Goal: Task Accomplishment & Management: Complete application form

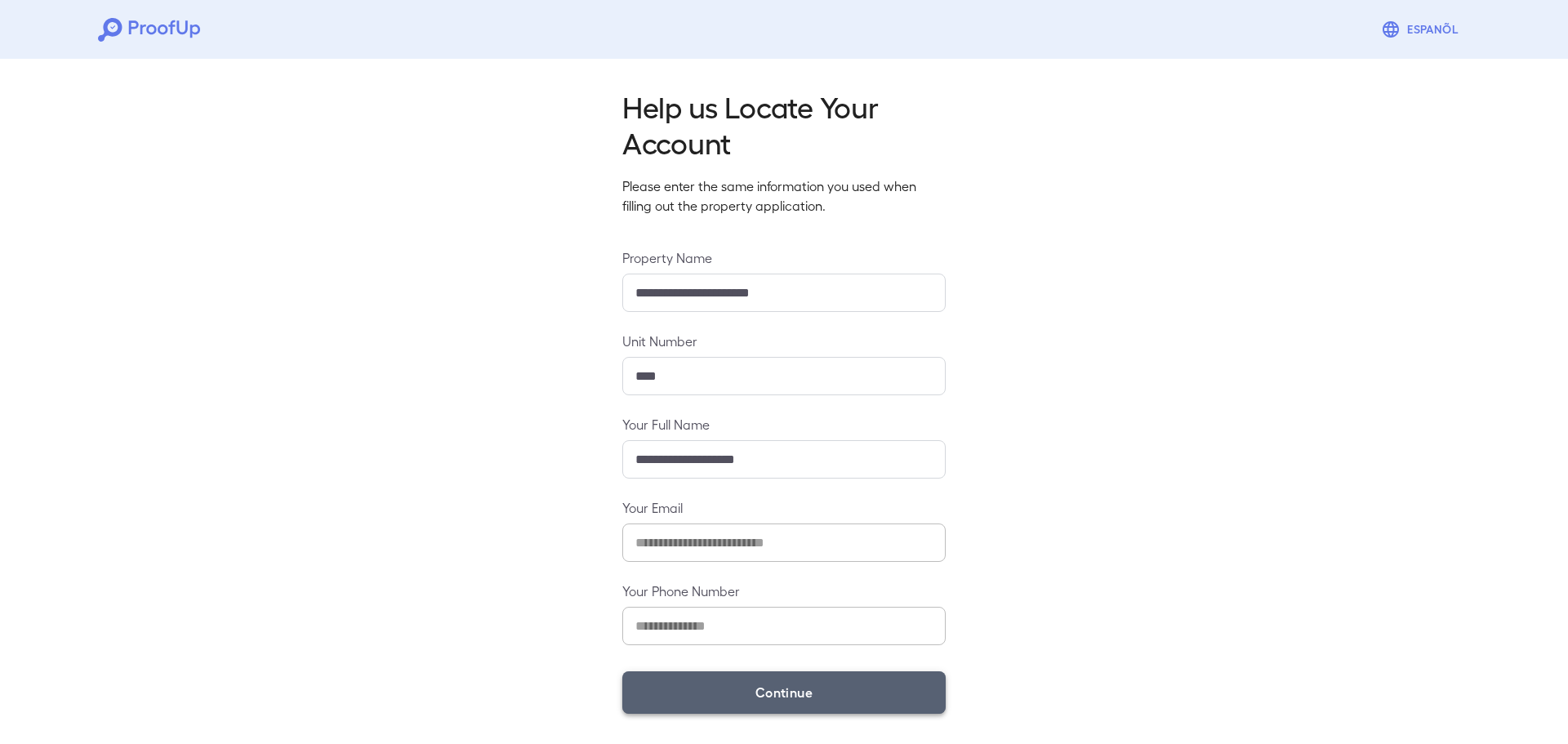
click at [700, 699] on button "Continue" at bounding box center [784, 692] width 324 height 42
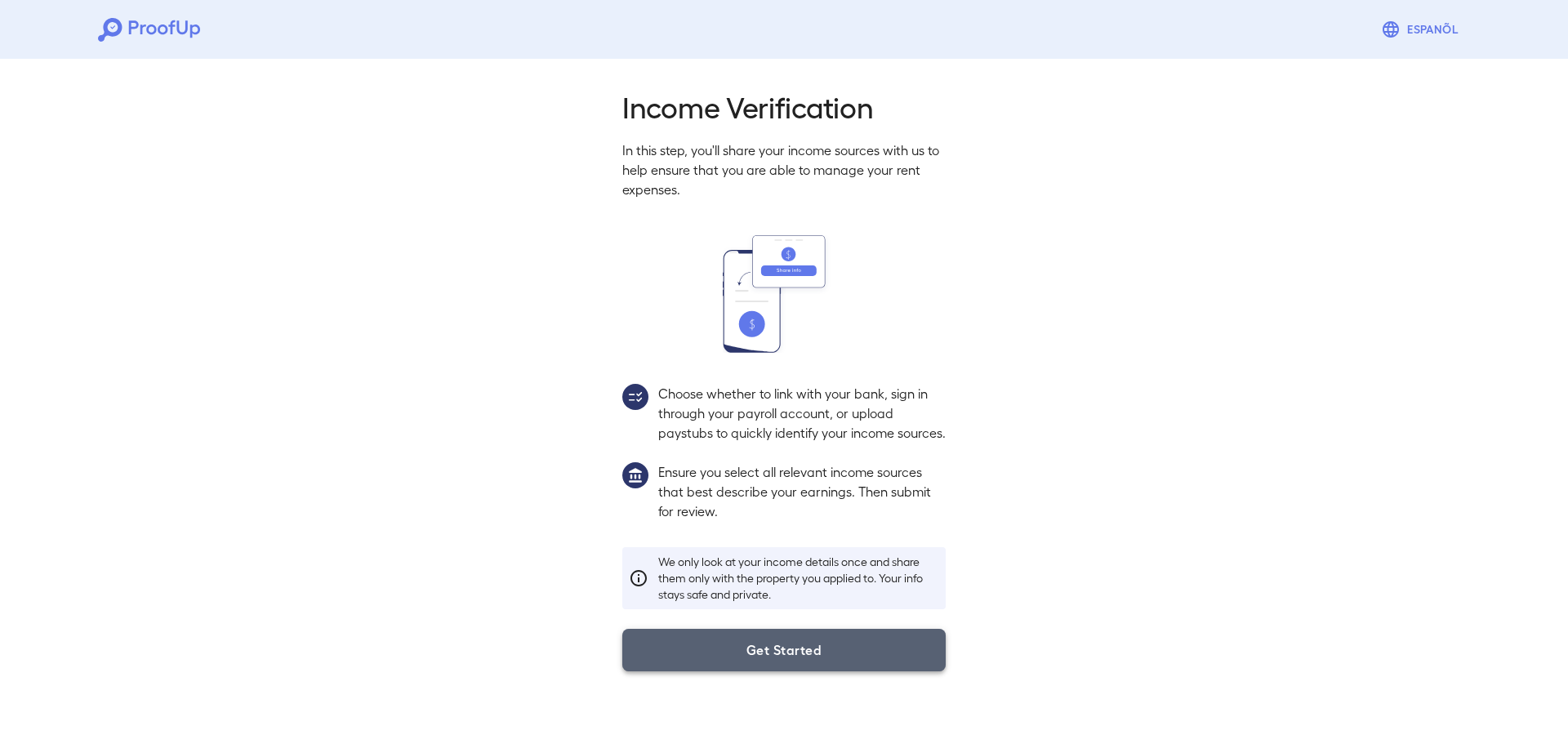
click at [693, 671] on button "Get Started" at bounding box center [784, 650] width 324 height 42
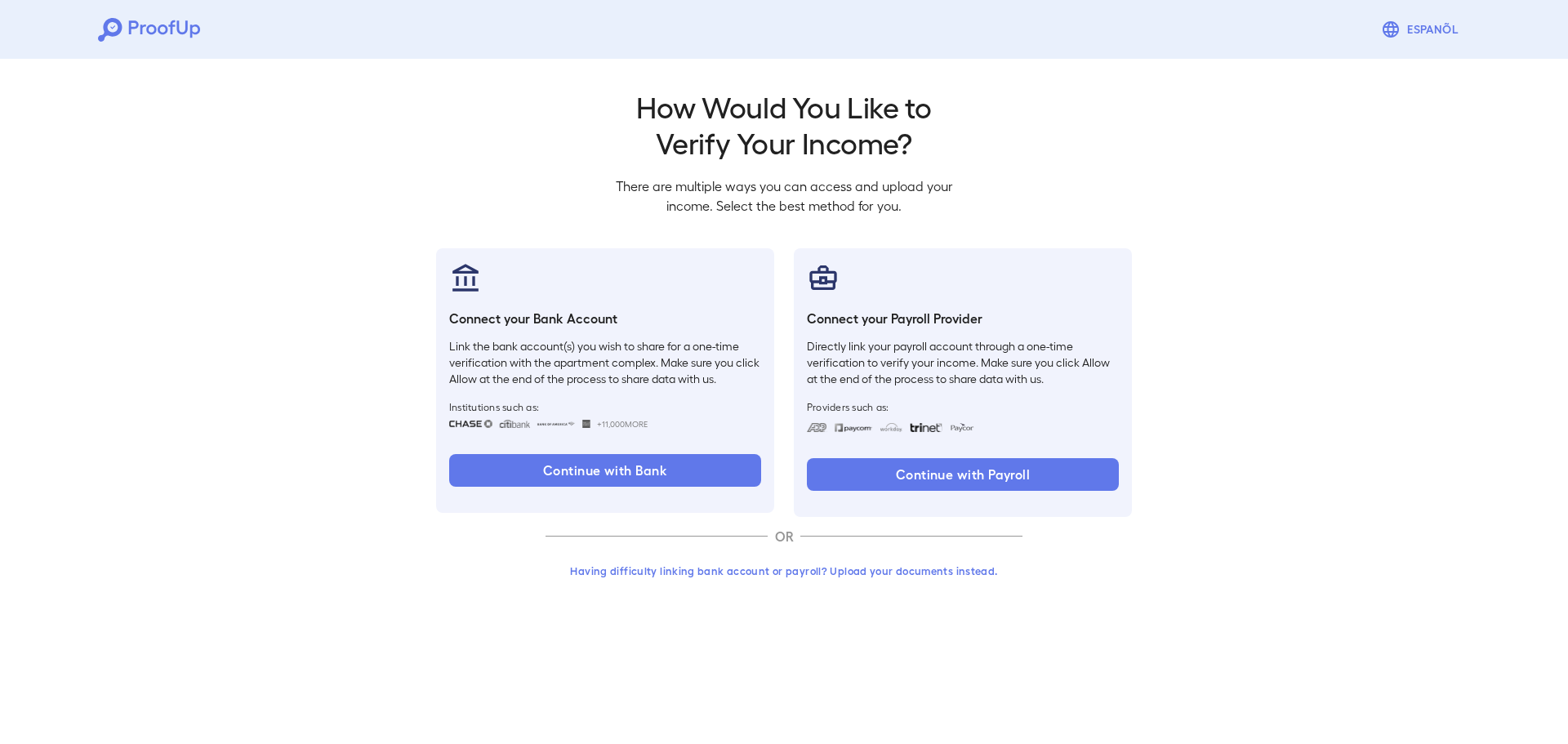
click at [802, 570] on button "Having difficulty linking bank account or payroll? Upload your documents instea…" at bounding box center [784, 571] width 477 height 30
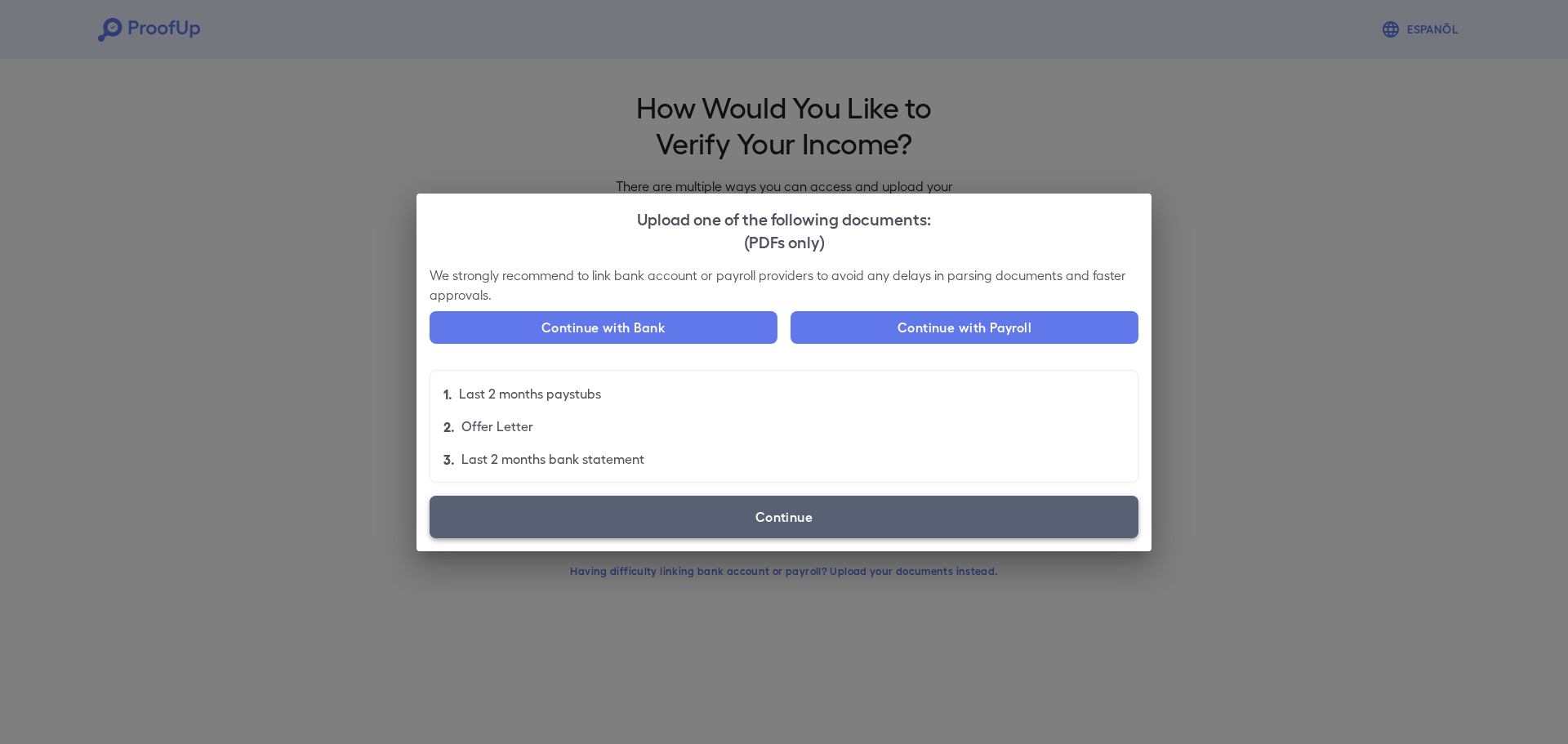
click at [729, 514] on label "Continue" at bounding box center [784, 516] width 709 height 42
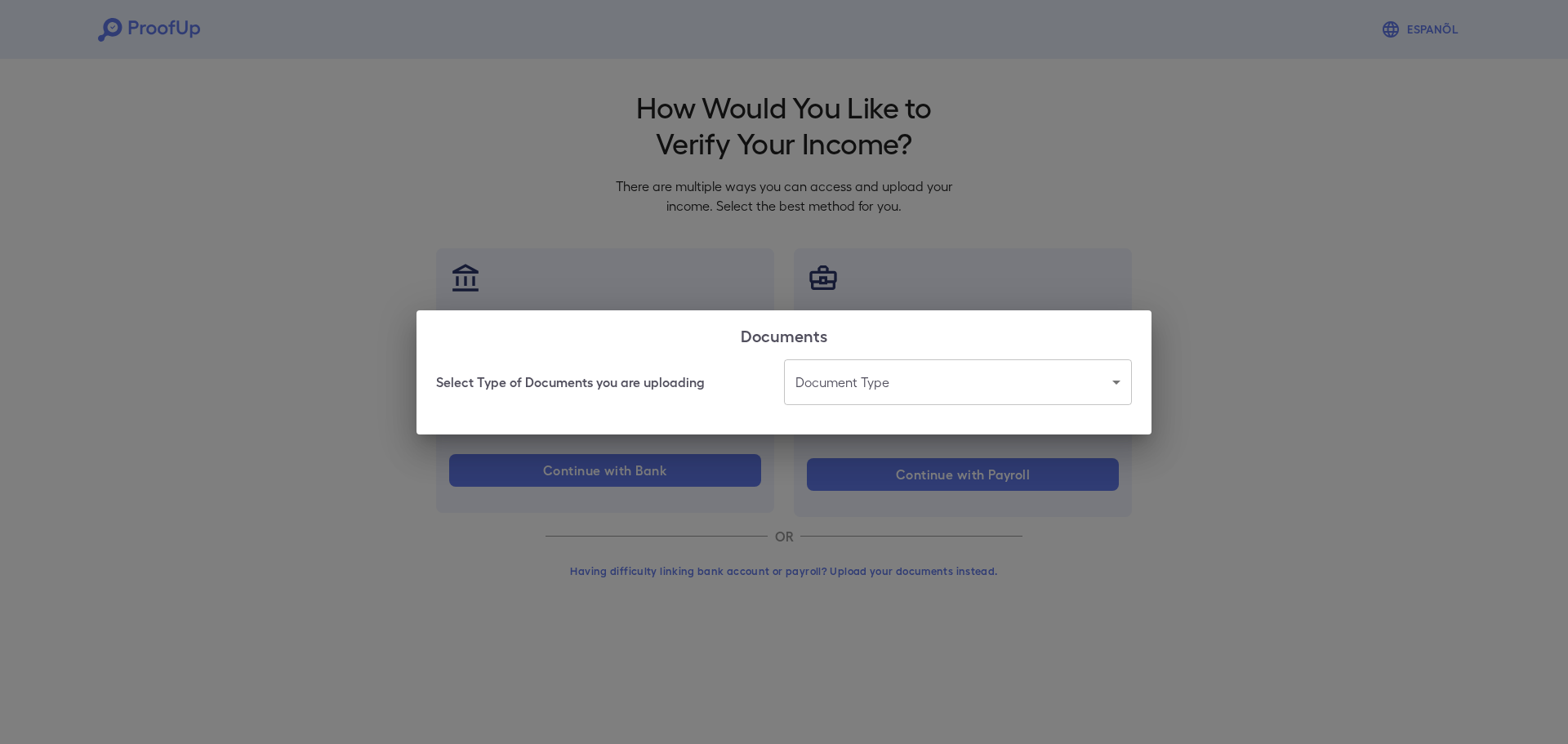
click at [950, 378] on body "Espanõl Go back How Would You Like to Verify Your Income? There are multiple wa…" at bounding box center [784, 312] width 1568 height 624
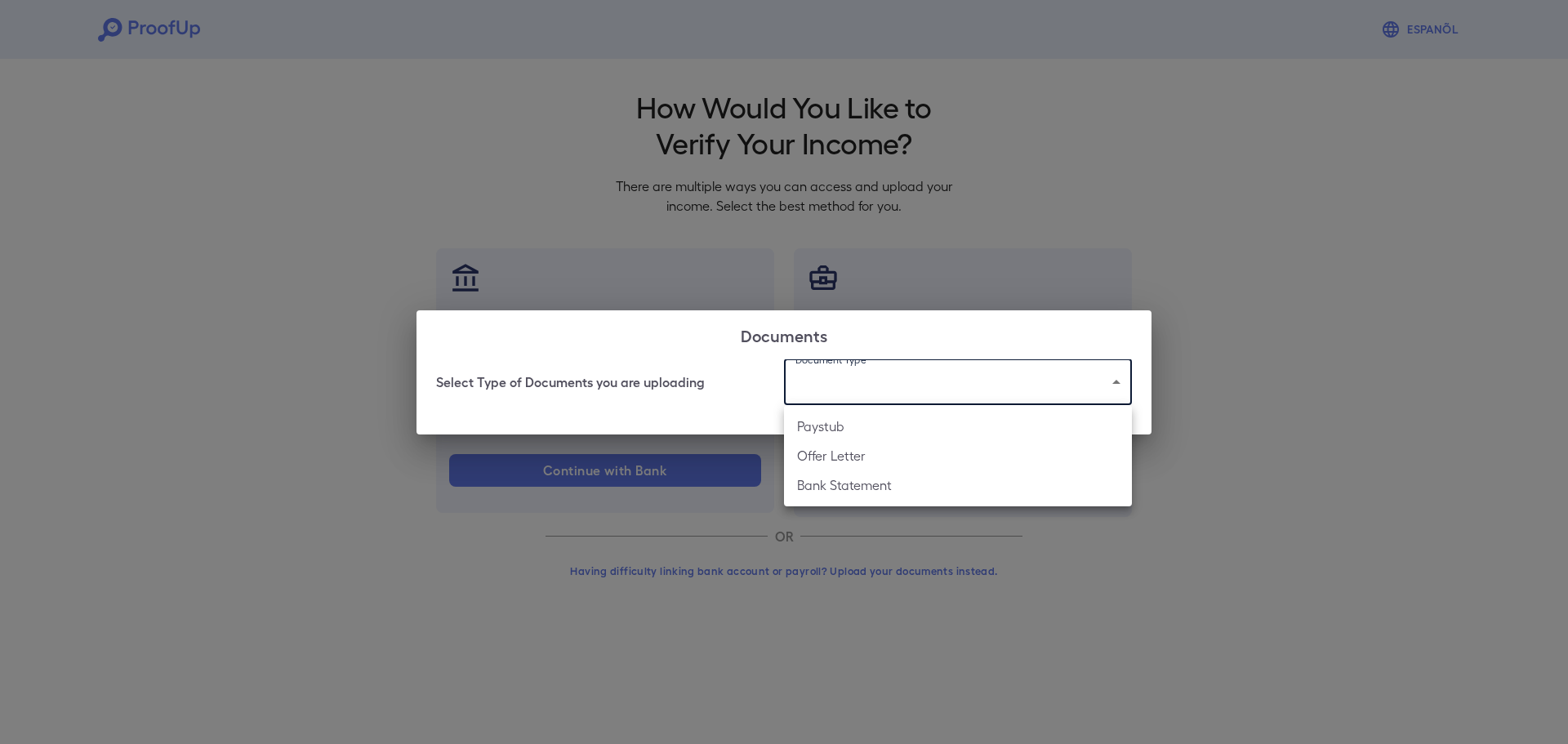
click at [929, 440] on li "Paystub" at bounding box center [958, 426] width 348 height 30
type input "*******"
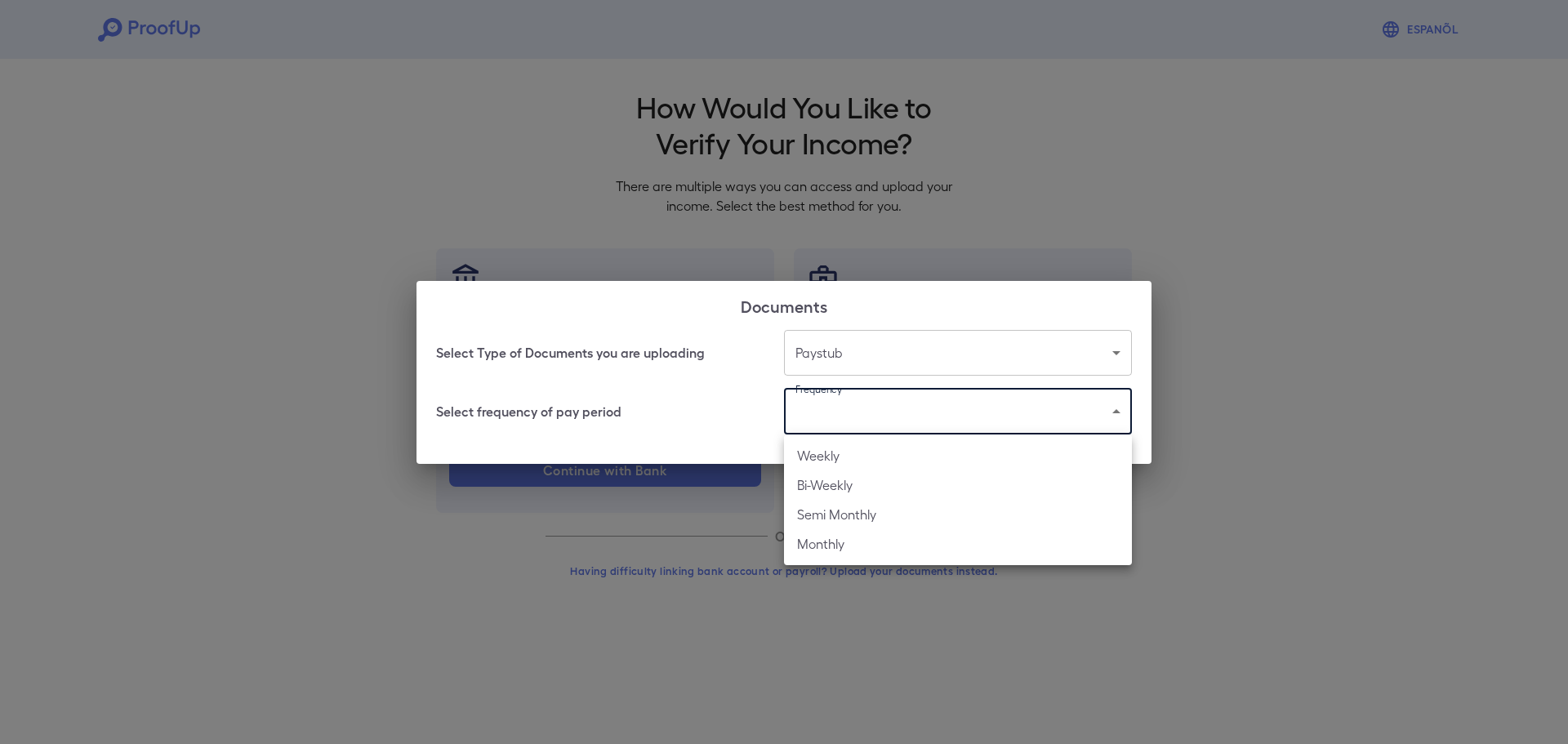
click at [848, 418] on body "Espanõl Go back How Would You Like to Verify Your Income? There are multiple wa…" at bounding box center [784, 312] width 1568 height 624
click at [844, 486] on li "Bi-Weekly" at bounding box center [958, 485] width 348 height 30
type input "*********"
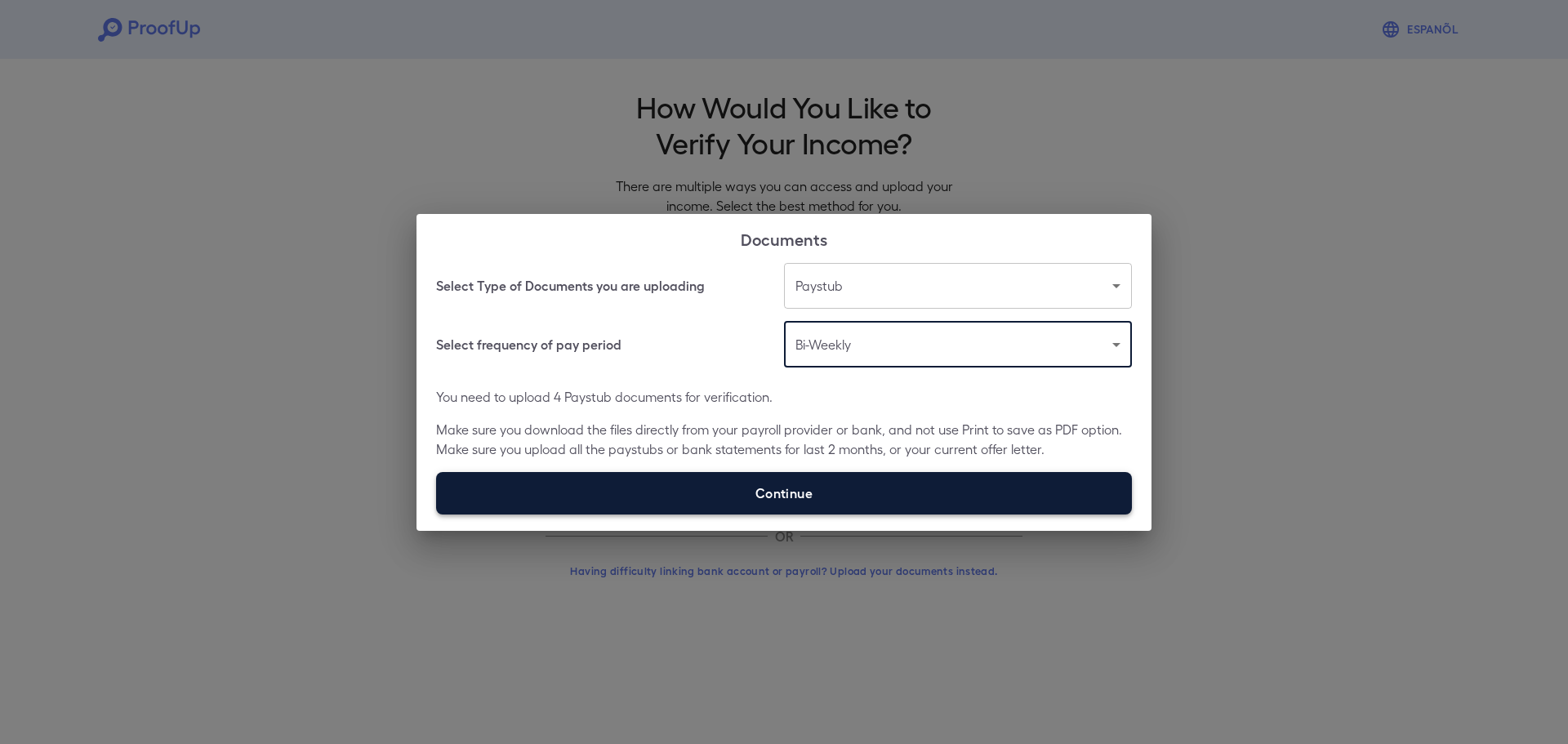
click at [742, 502] on label "Continue" at bounding box center [784, 492] width 695 height 42
click at [437, 513] on input "Continue" at bounding box center [436, 513] width 1 height 1
type input "**********"
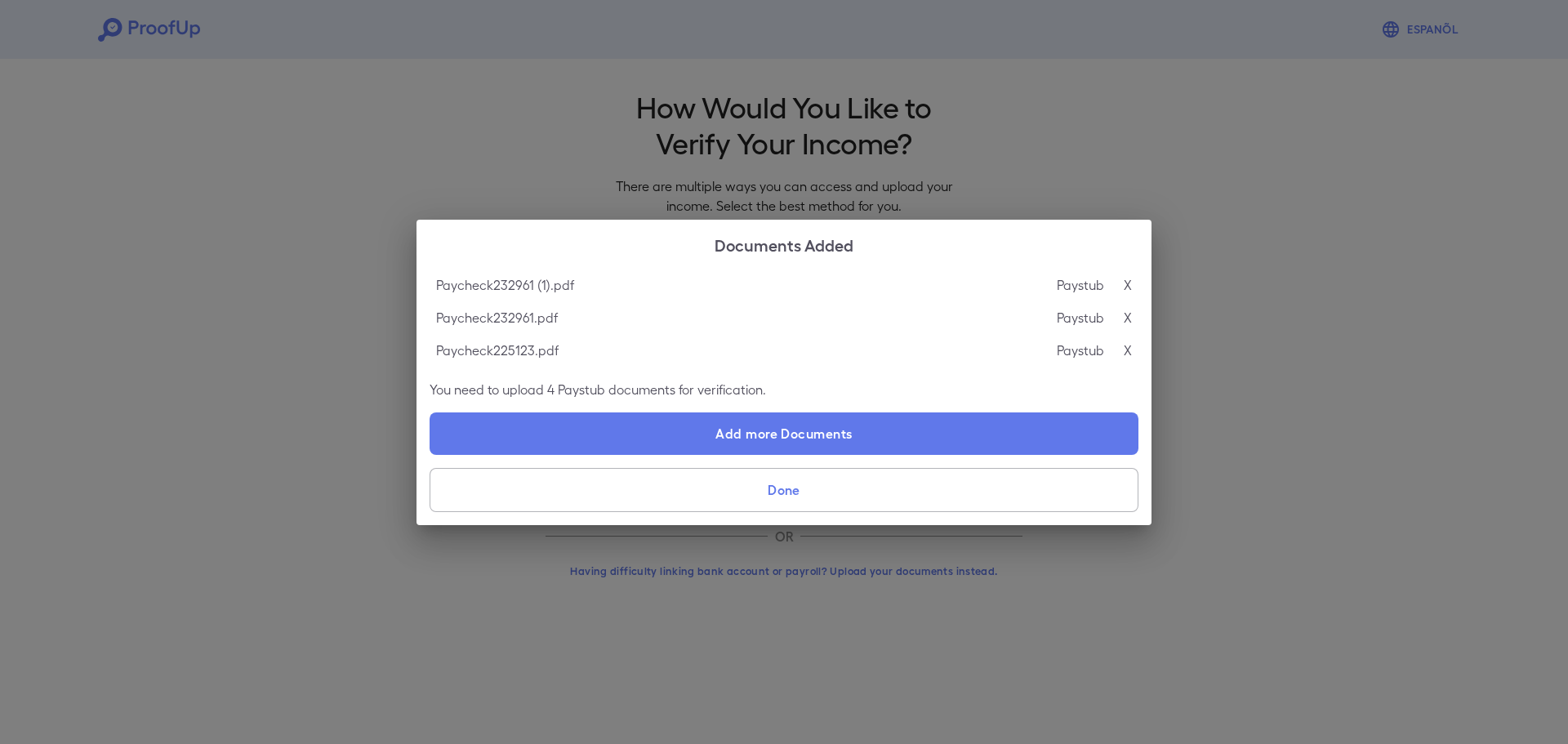
click at [769, 486] on button "Done" at bounding box center [784, 489] width 709 height 44
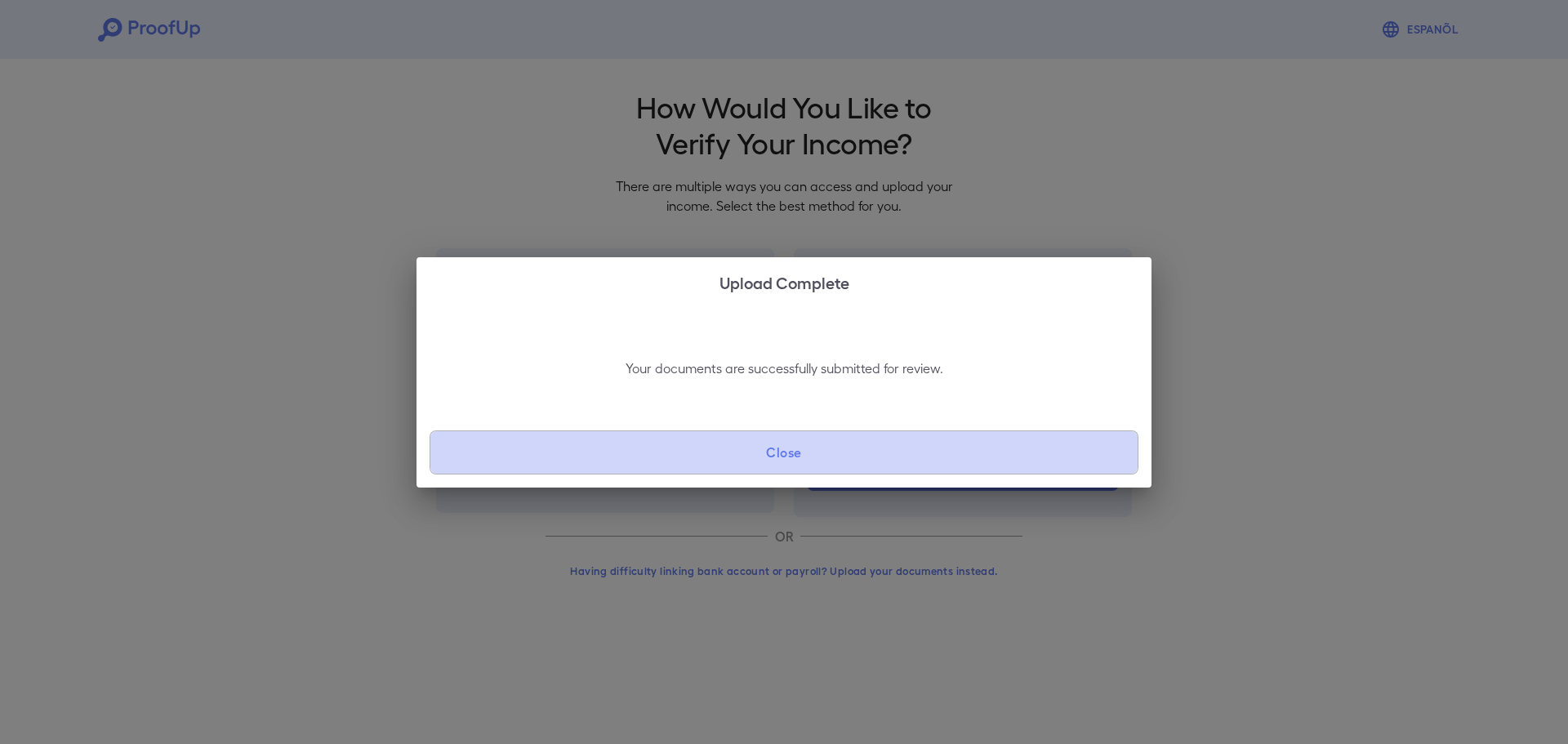
click at [847, 449] on button "Close" at bounding box center [784, 452] width 709 height 44
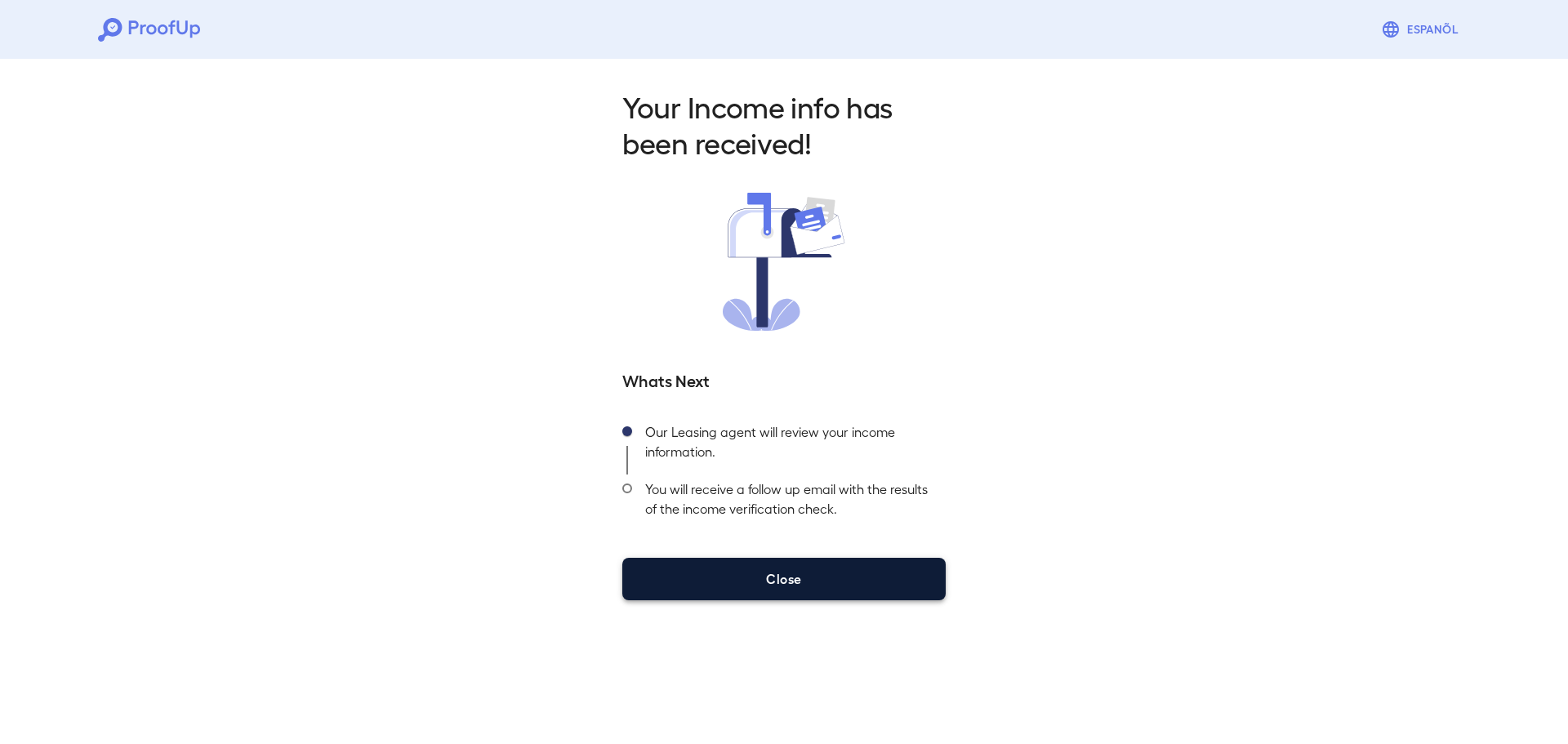
click at [857, 574] on button "Close" at bounding box center [784, 578] width 324 height 42
